Goal: Download file/media

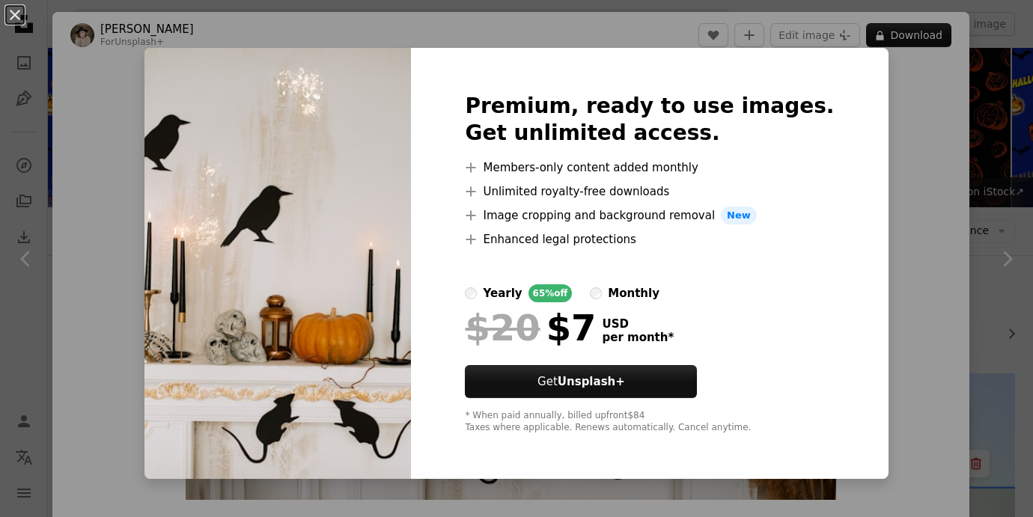
scroll to position [3293, 0]
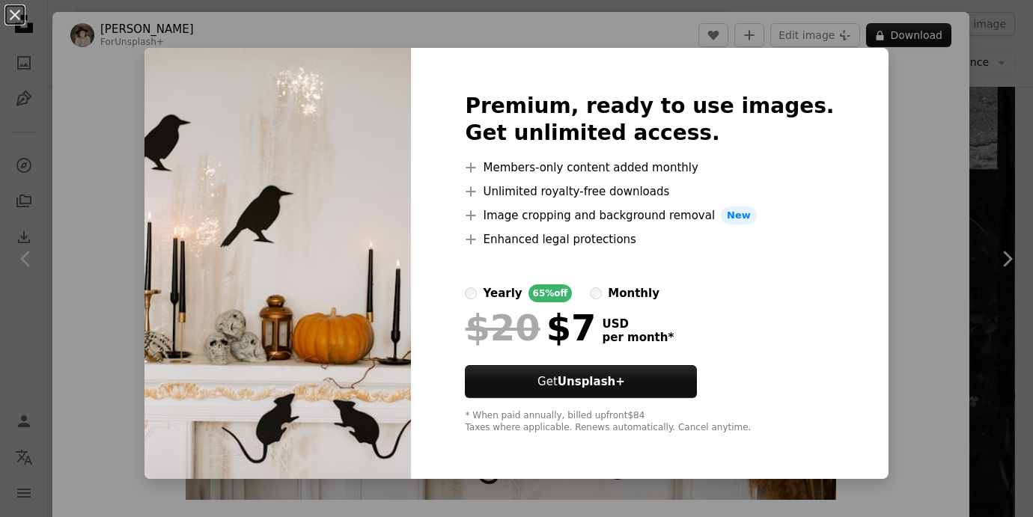
click at [867, 70] on div "An X shape Premium, ready to use images. Get unlimited access. A plus sign Memb…" at bounding box center [516, 258] width 1033 height 517
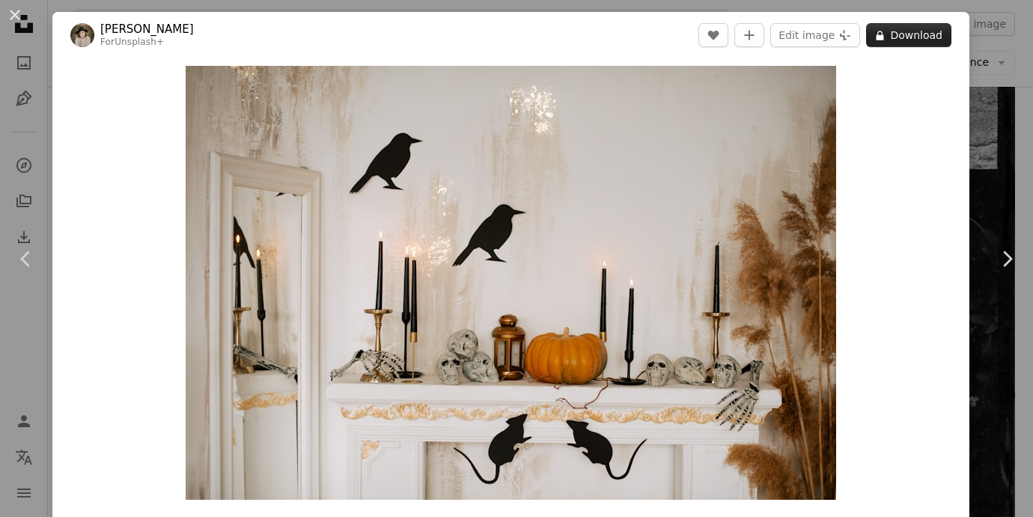
click at [914, 37] on button "A lock Download" at bounding box center [908, 35] width 85 height 24
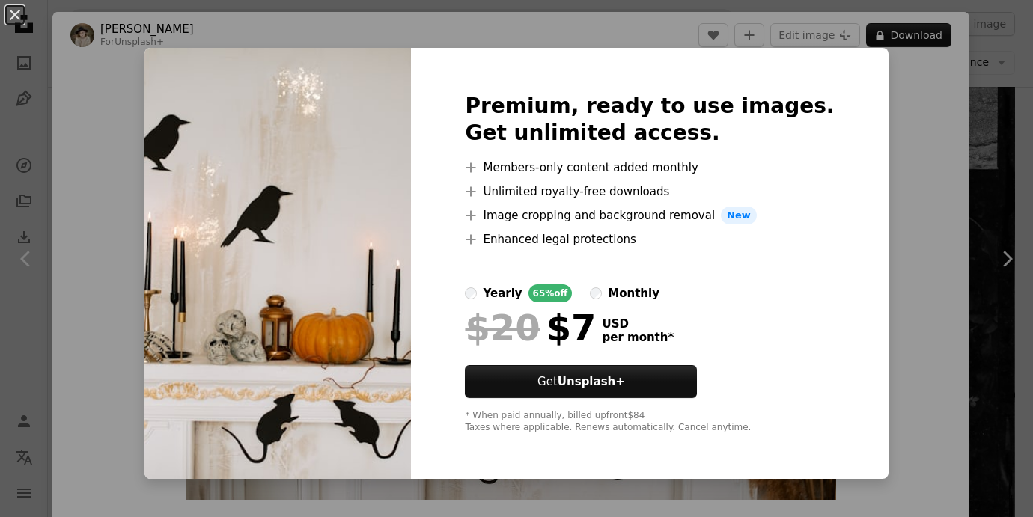
click at [986, 106] on div "An X shape Premium, ready to use images. Get unlimited access. A plus sign Memb…" at bounding box center [516, 258] width 1033 height 517
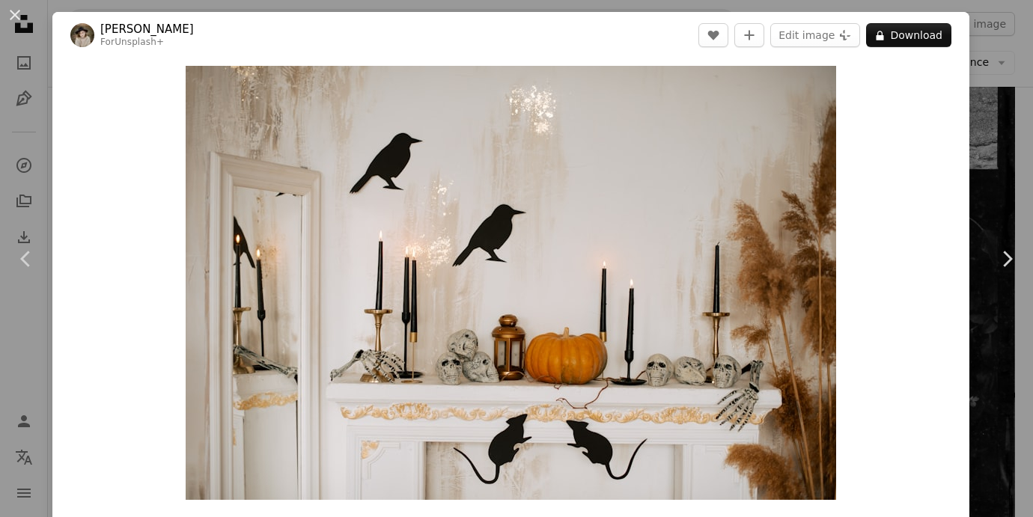
click at [983, 70] on div "An X shape Chevron left Chevron right [PERSON_NAME] For Unsplash+ A heart A plu…" at bounding box center [516, 258] width 1033 height 517
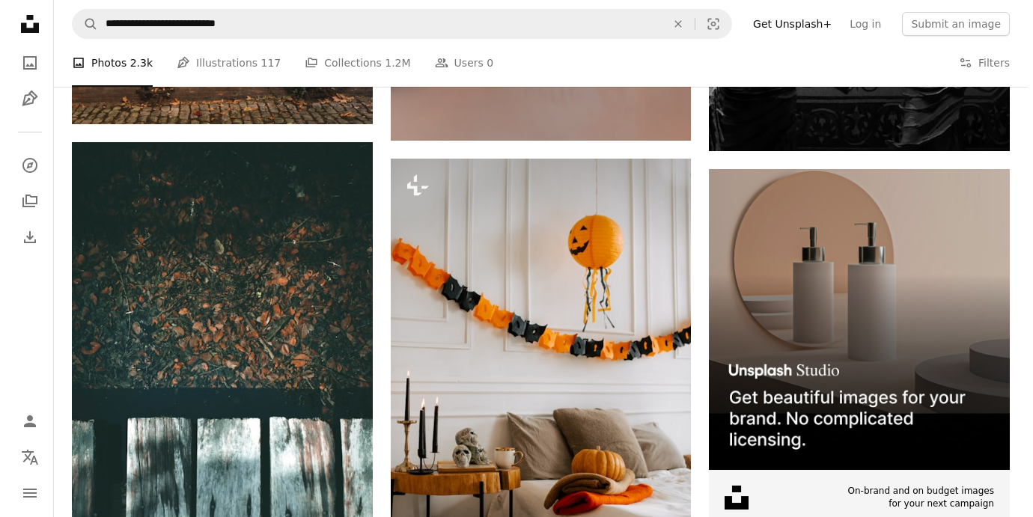
scroll to position [6062, 0]
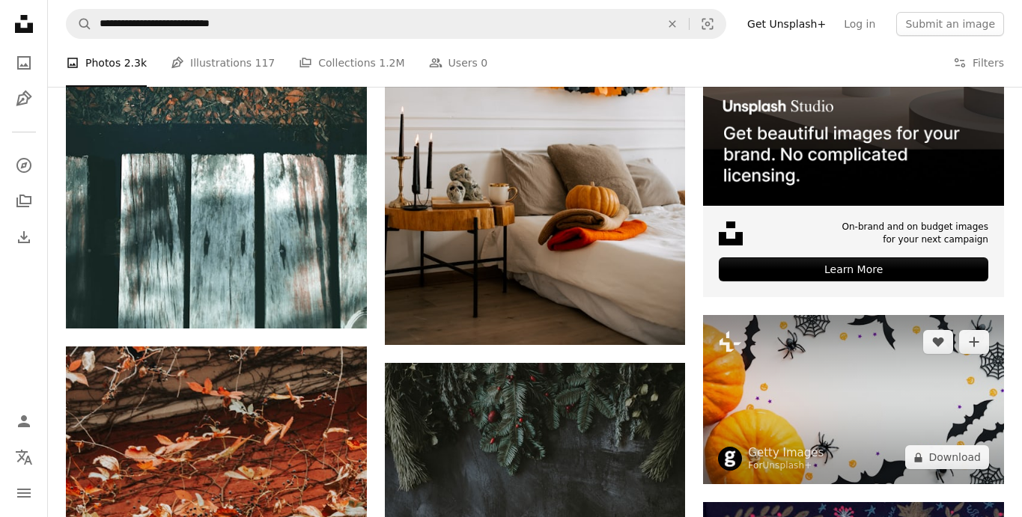
click at [767, 349] on img at bounding box center [853, 399] width 301 height 169
